Goal: Transaction & Acquisition: Purchase product/service

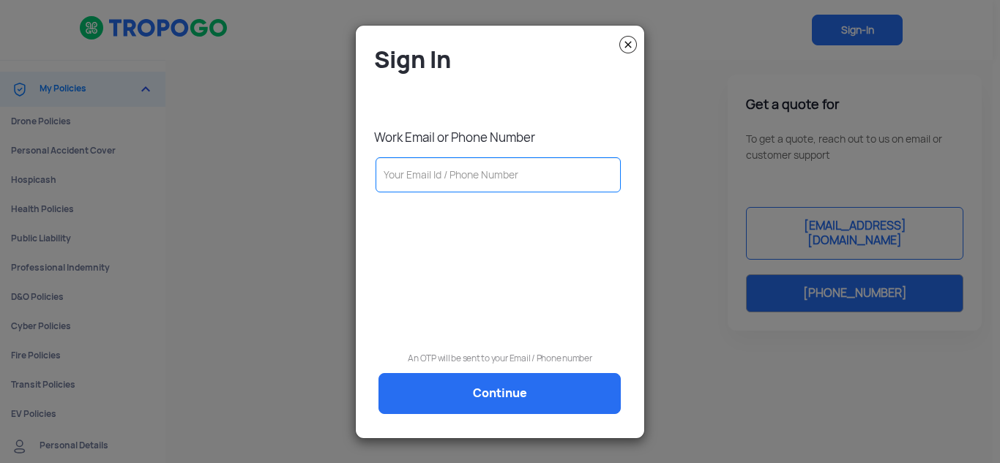
click at [425, 169] on input "text" at bounding box center [498, 174] width 245 height 35
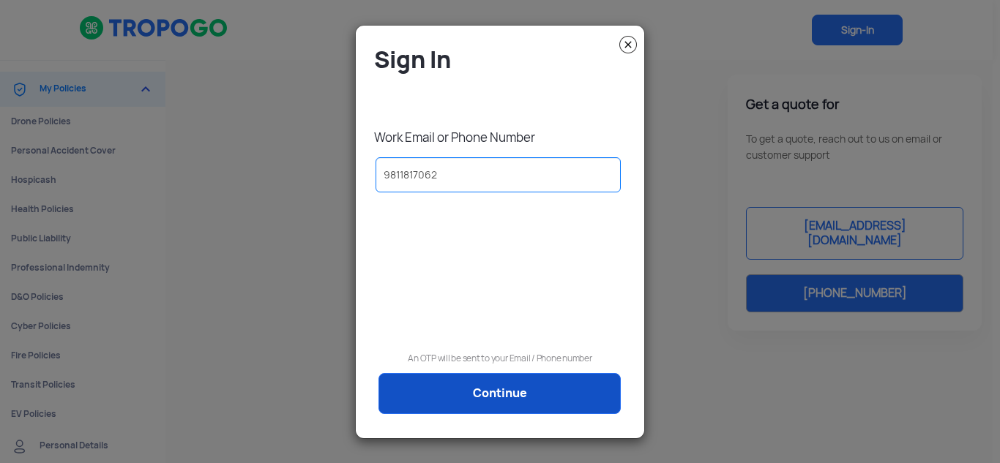
type input "9811817062"
click at [499, 392] on link "Continue" at bounding box center [499, 393] width 242 height 41
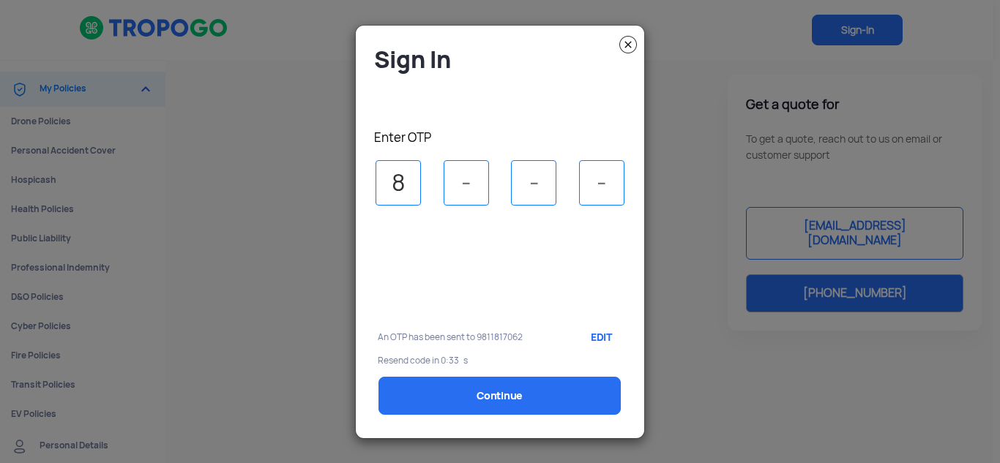
type input "8"
type input "4"
type input "1"
type input "8"
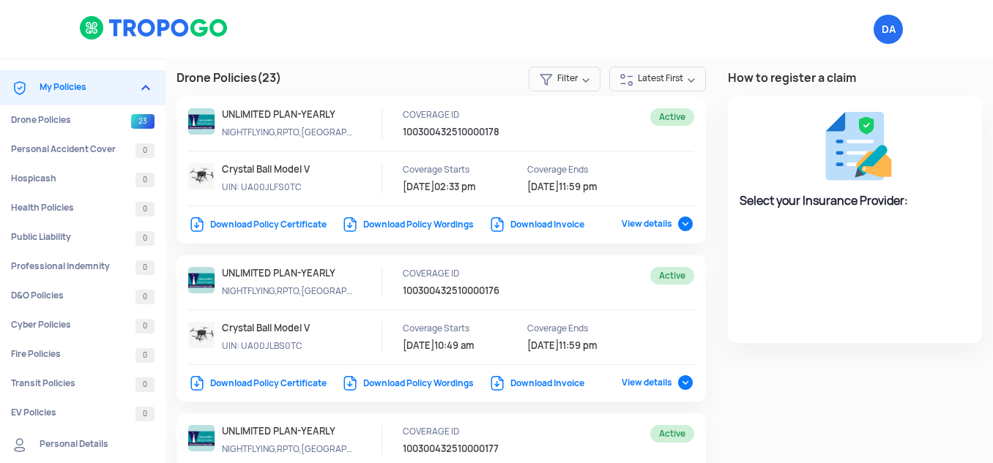
select select "National Insurance"
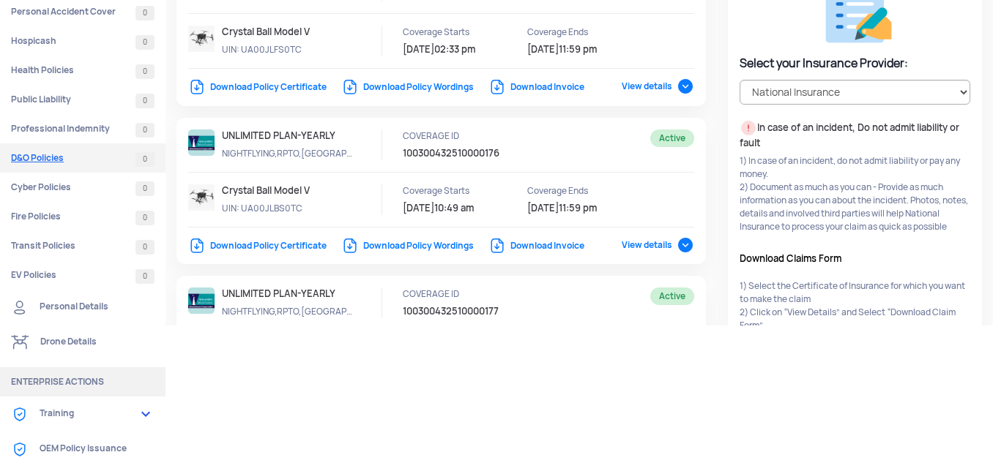
scroll to position [139, 0]
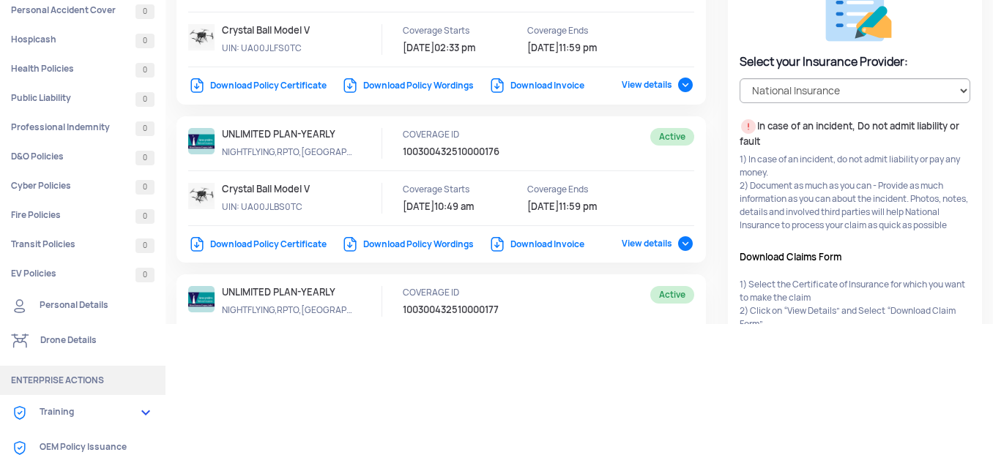
click at [81, 339] on link "Drone Details" at bounding box center [82, 341] width 165 height 35
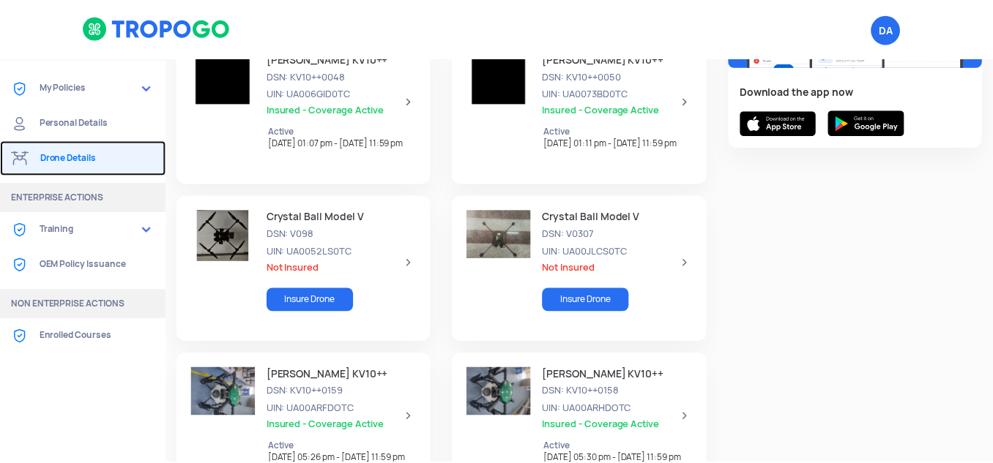
scroll to position [219, 0]
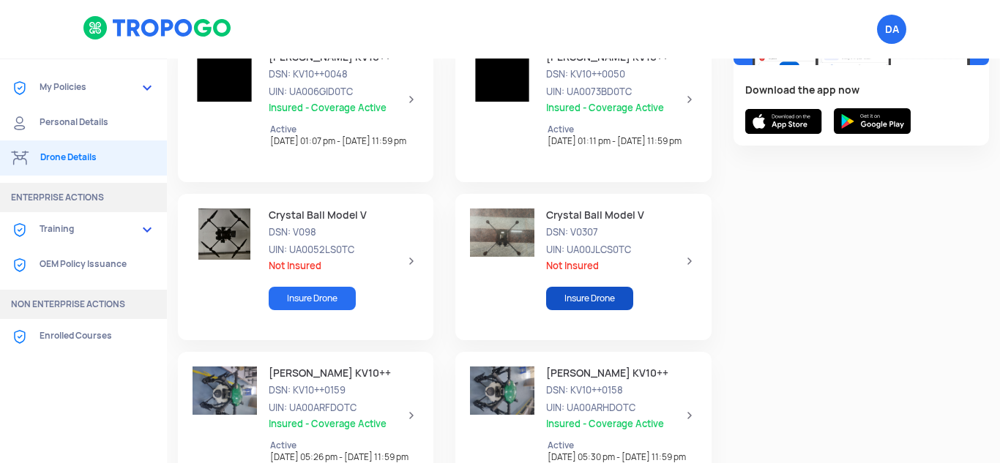
click at [587, 297] on link "Insure Drone" at bounding box center [589, 298] width 87 height 23
select select "1000000"
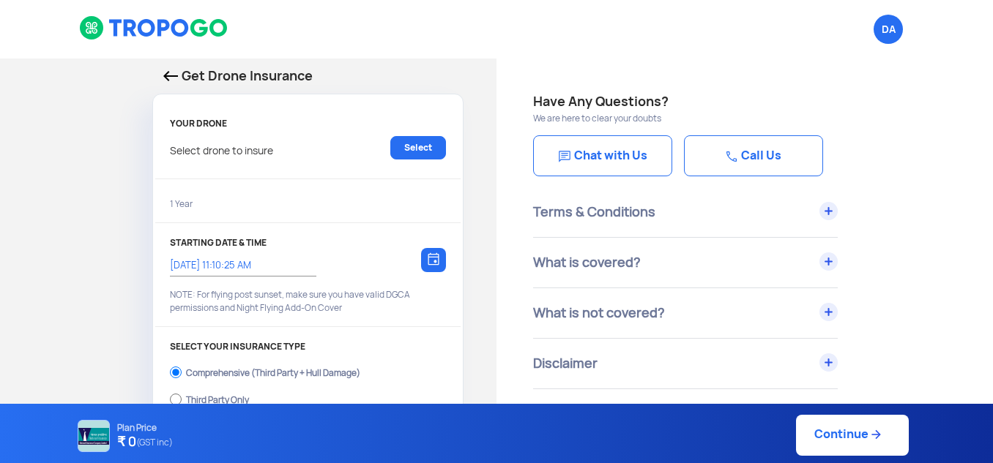
type input "[DATE] 11:20:00 AM"
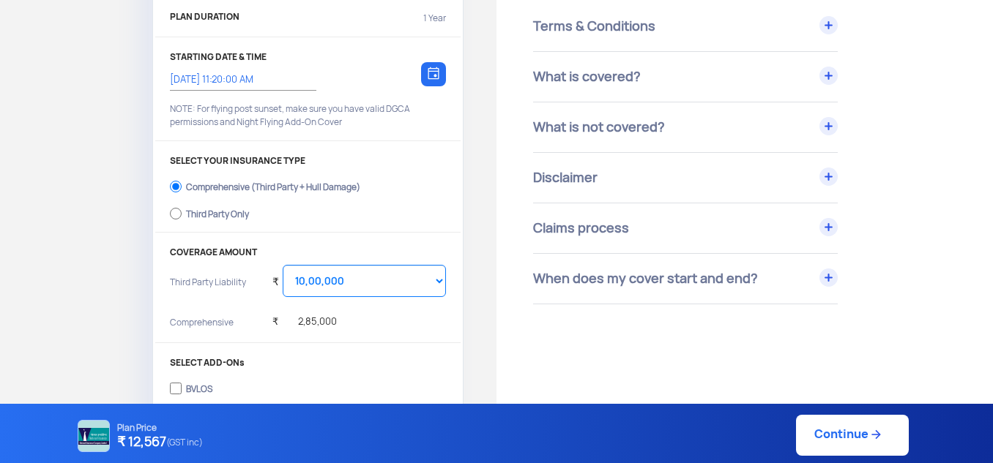
scroll to position [188, 0]
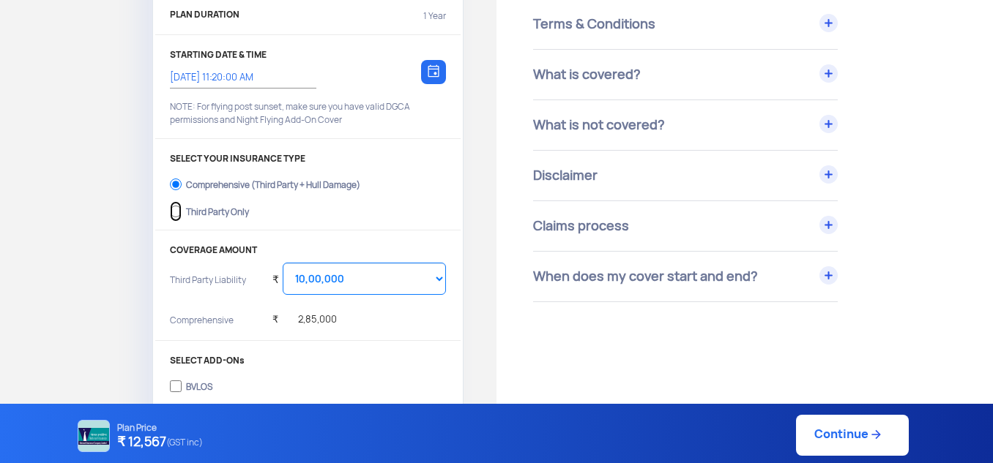
click at [177, 212] on input "Third Party Only" at bounding box center [176, 211] width 12 height 20
radio input "true"
select select "2000000"
click at [173, 384] on input "Night Flying" at bounding box center [176, 384] width 12 height 20
checkbox input "true"
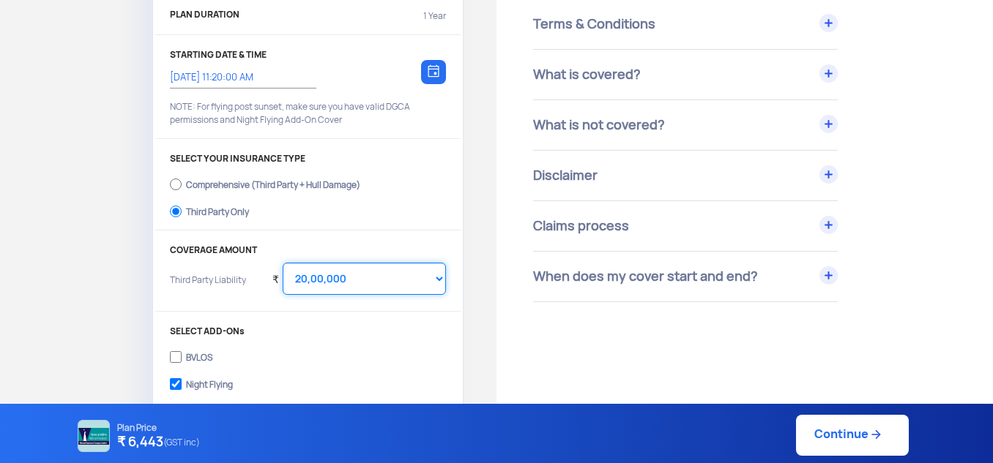
click at [439, 277] on select "Select Amount 10,00,000 15,00,000 20,00,000 25,00,000 30,00,000" at bounding box center [364, 279] width 163 height 32
select select "1000000"
click at [283, 263] on select "Select Amount 10,00,000 15,00,000 20,00,000 25,00,000 30,00,000" at bounding box center [364, 279] width 163 height 32
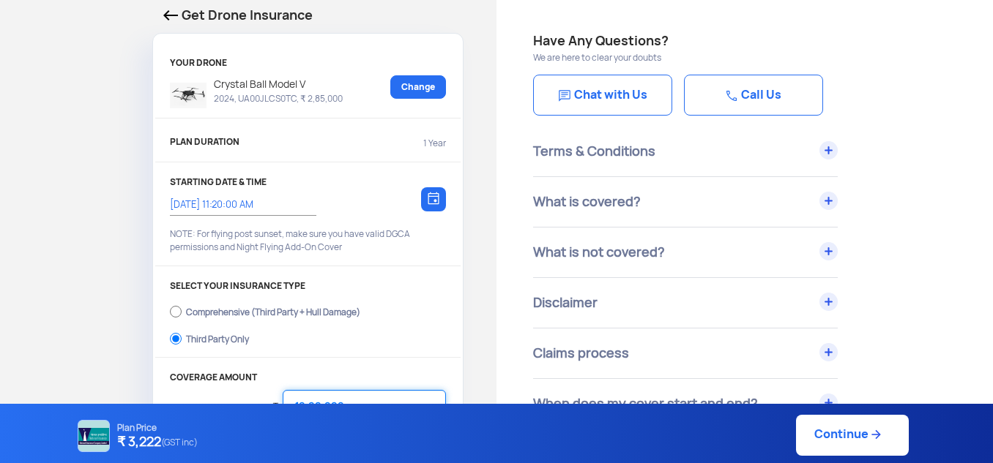
scroll to position [0, 0]
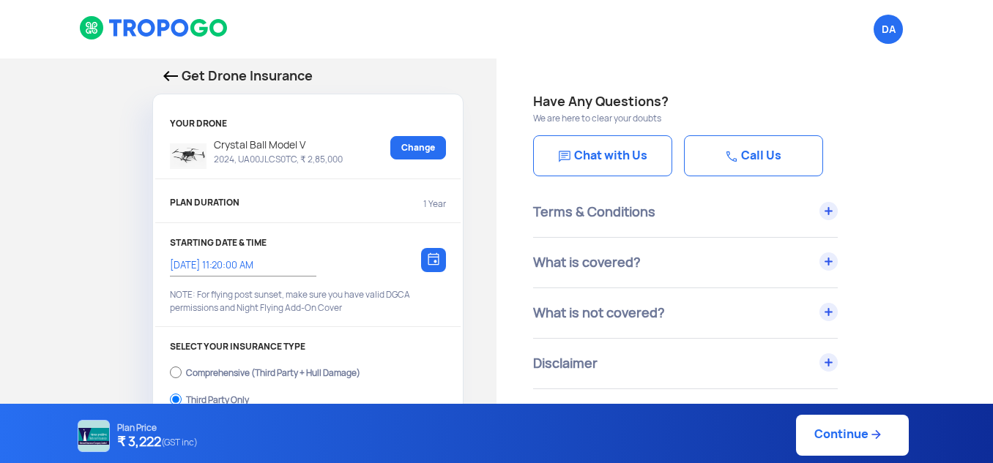
click at [829, 437] on link "Continue" at bounding box center [852, 435] width 113 height 41
type input "[DATE] 11:21:00 AM"
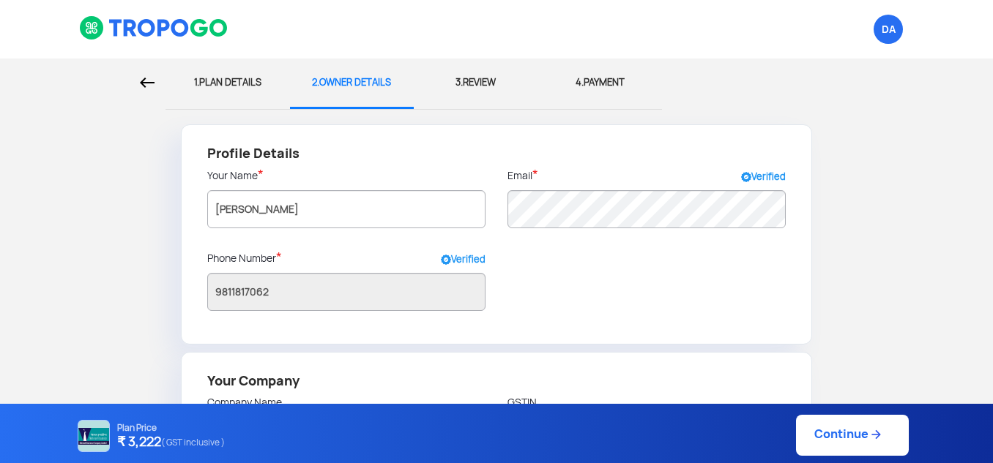
click at [239, 83] on div "1. PLAN DETAILS" at bounding box center [227, 83] width 102 height 48
select select "1000000"
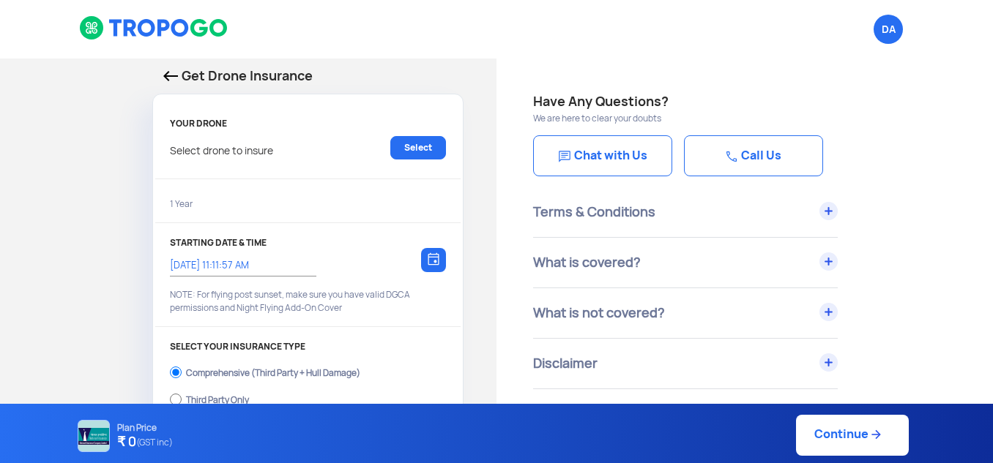
type input "[DATE] 11:21:00 AM"
radio input "false"
radio input "true"
checkbox input "true"
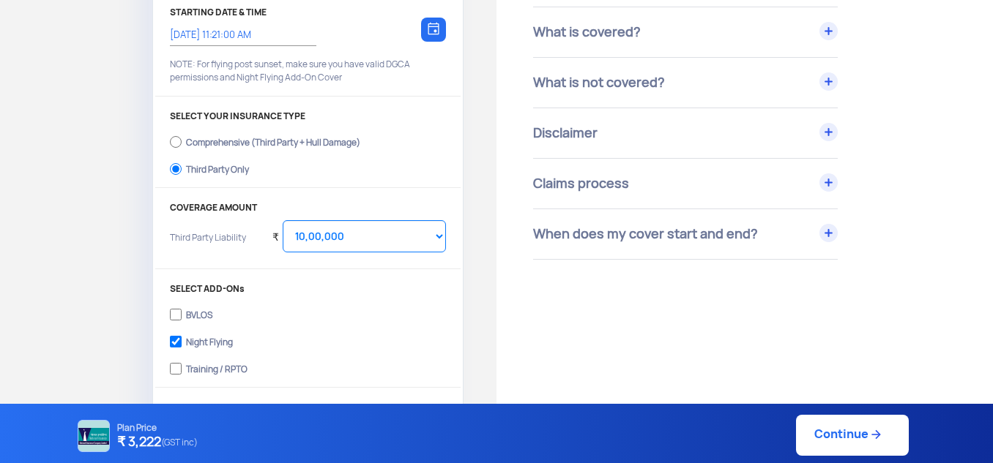
scroll to position [232, 0]
click at [176, 141] on input "Comprehensive (Third Party + Hull Damage)" at bounding box center [176, 140] width 12 height 20
radio input "true"
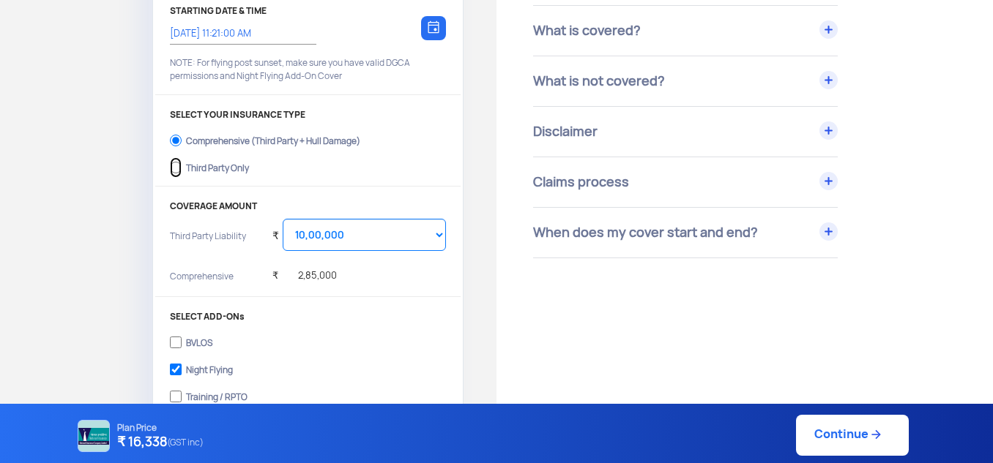
click at [177, 166] on input "Third Party Only" at bounding box center [176, 167] width 12 height 20
radio input "true"
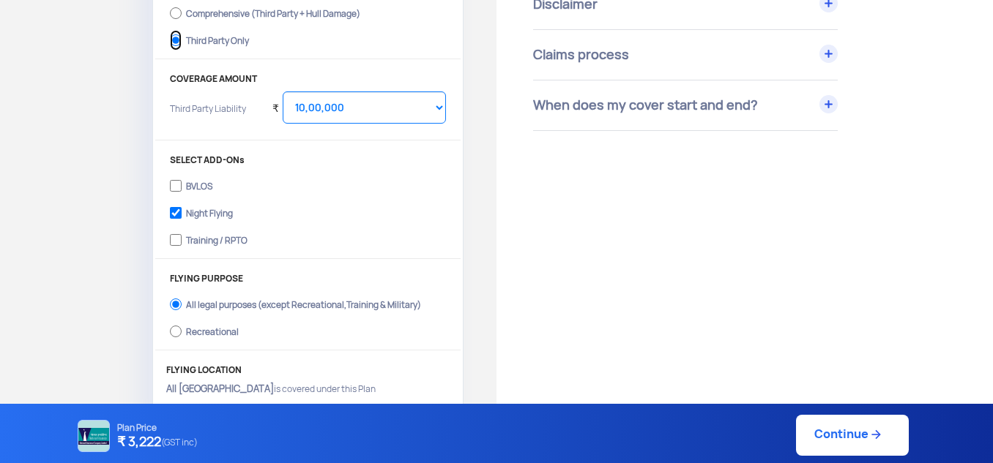
scroll to position [359, 0]
click at [176, 239] on input "Training / RPTO" at bounding box center [176, 241] width 12 height 20
checkbox input "true"
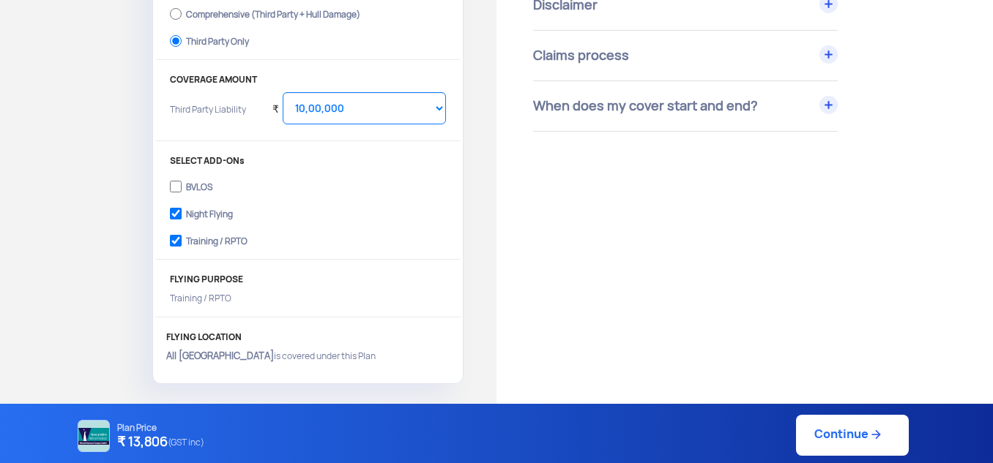
click at [836, 431] on link "Continue" at bounding box center [852, 435] width 113 height 41
type input "[DATE] 11:23:00 AM"
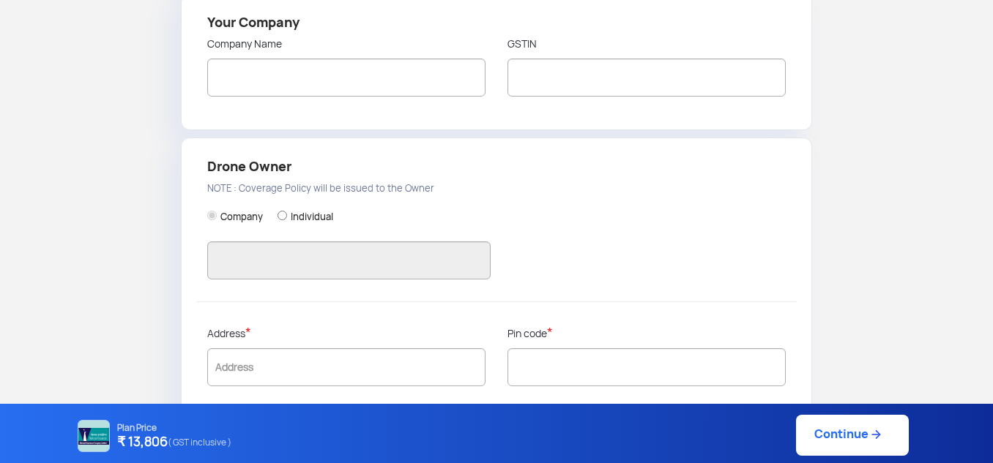
type input "[PERSON_NAME]"
type input "9811817062"
type input "FLAPONE AVIATION PRIVATE LIMITED"
type input "07AAECF8140R1Z3"
type input "FLAPONE AVIATION PRIVATE LIMITED"
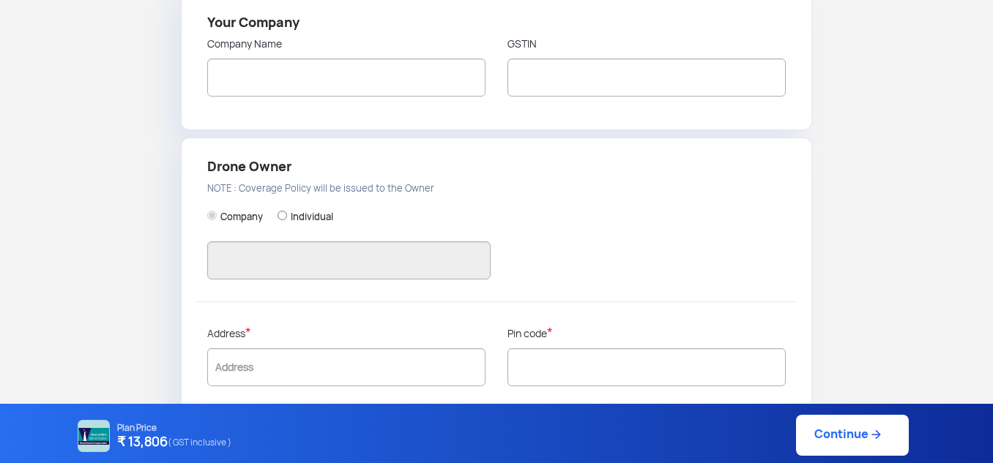
type input "[STREET_ADDRESS][PERSON_NAME]"
type input "110077"
type input "[GEOGRAPHIC_DATA]"
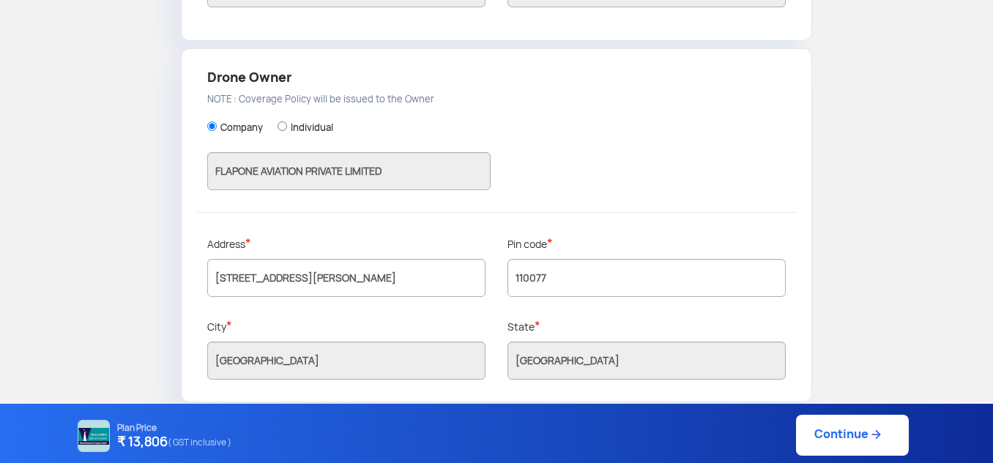
scroll to position [457, 0]
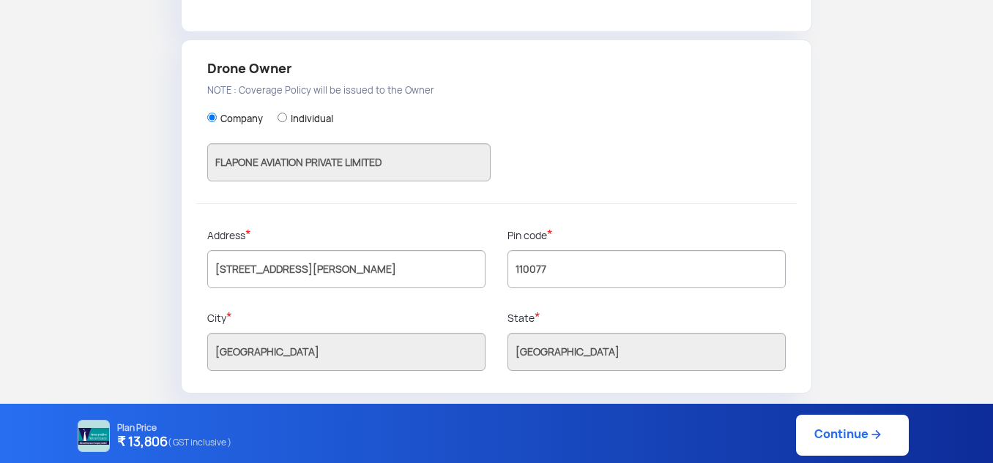
click at [832, 434] on link "Continue" at bounding box center [852, 435] width 113 height 41
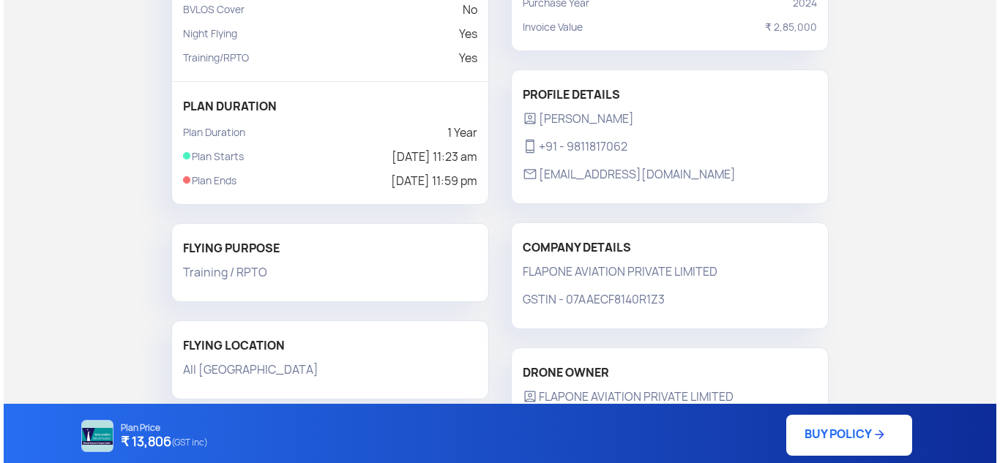
scroll to position [365, 0]
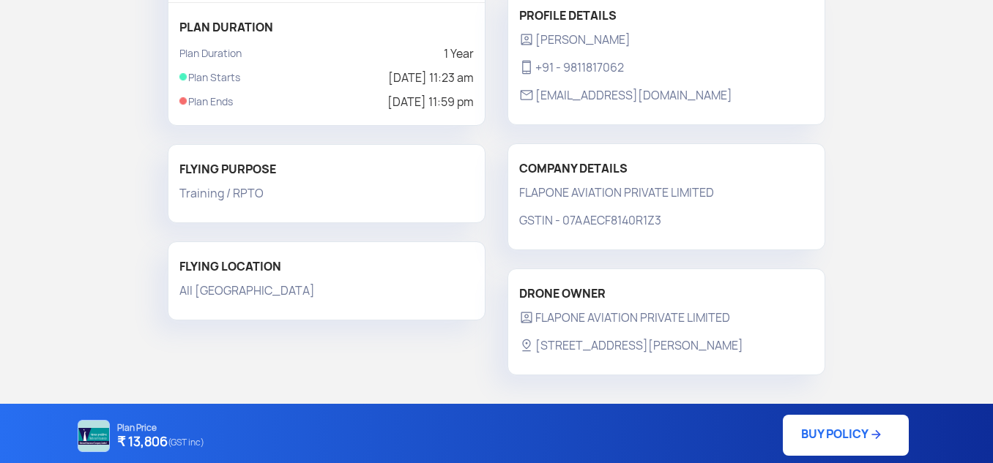
click at [835, 430] on link "BUY POLICY" at bounding box center [846, 435] width 126 height 41
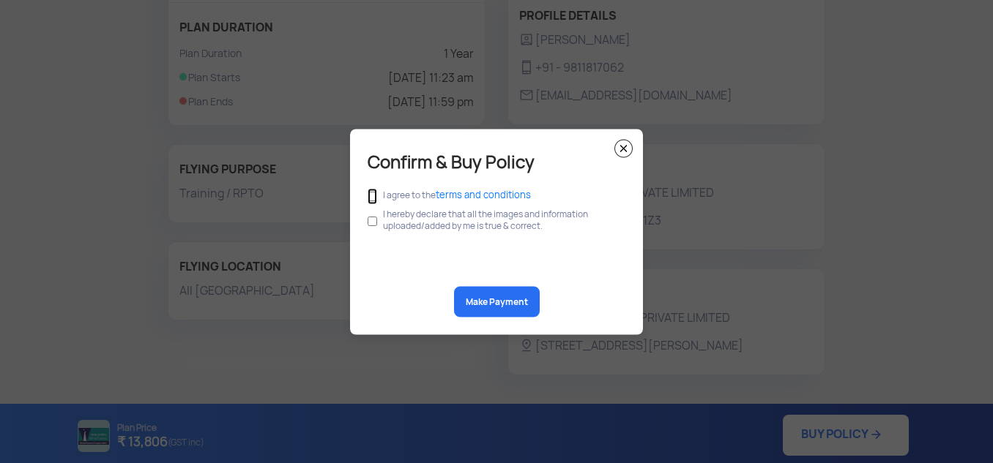
click at [370, 195] on input "checkbox" at bounding box center [372, 196] width 10 height 16
checkbox input "true"
click at [490, 302] on button "Make Payment" at bounding box center [497, 301] width 86 height 31
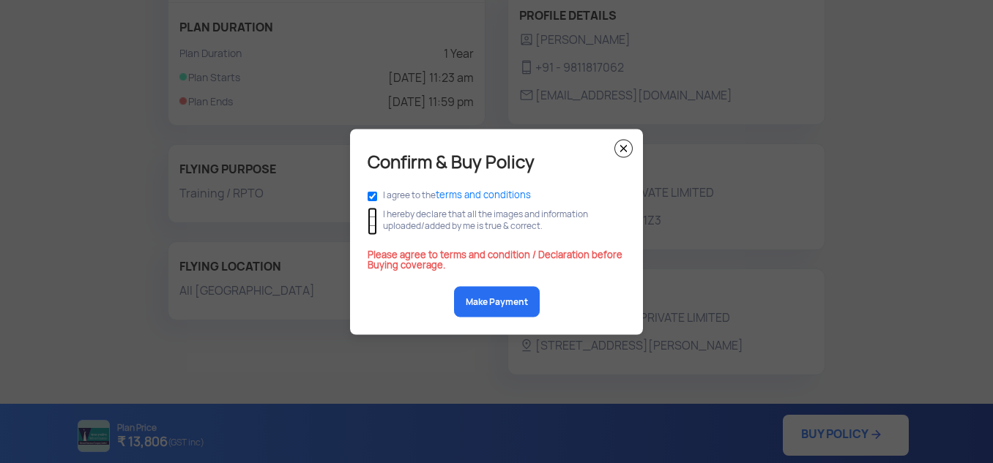
click at [371, 222] on input "checkbox" at bounding box center [372, 221] width 10 height 28
checkbox input "true"
click at [492, 299] on button "Make Payment" at bounding box center [497, 301] width 86 height 31
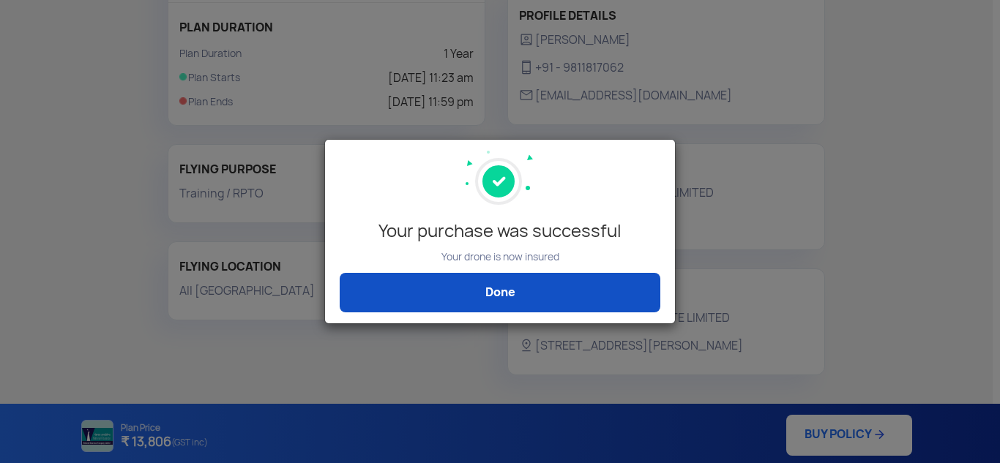
click at [501, 288] on link "Done" at bounding box center [500, 293] width 321 height 40
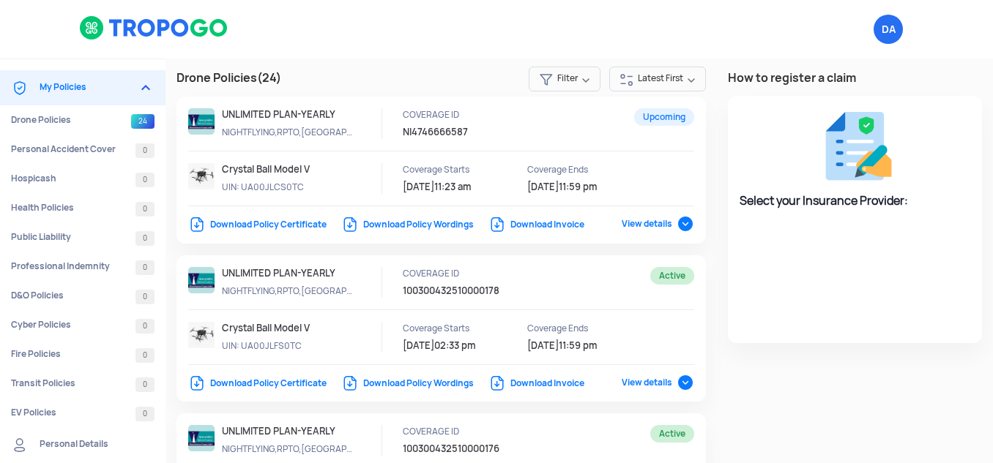
select select "National Insurance"
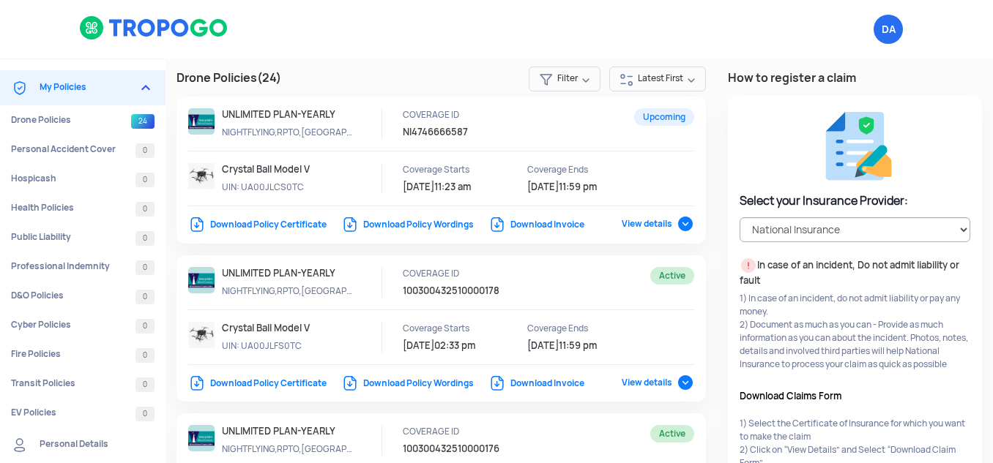
click at [533, 225] on link "Download Invoice" at bounding box center [536, 225] width 96 height 12
click at [269, 224] on link "Download Policy Certificate" at bounding box center [257, 225] width 138 height 12
drag, startPoint x: 547, startPoint y: 17, endPoint x: 542, endPoint y: 11, distance: 7.8
click at [547, 15] on div "DA Logout" at bounding box center [639, 29] width 571 height 59
